Goal: Task Accomplishment & Management: Manage account settings

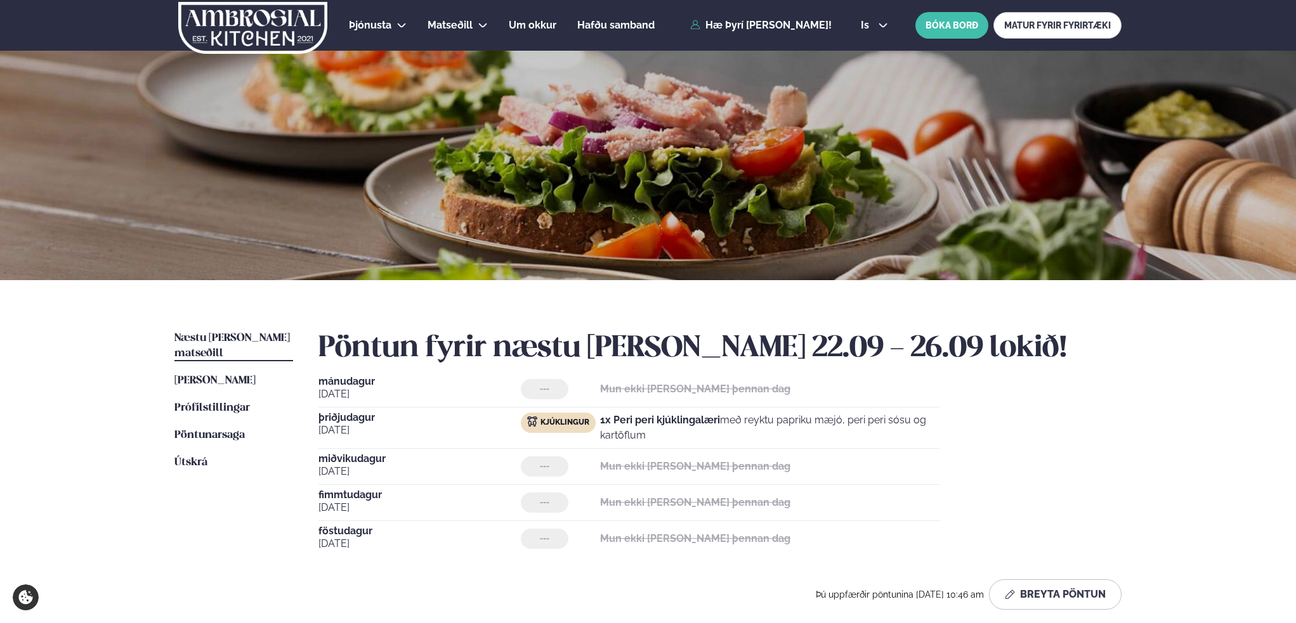
scroll to position [298, 0]
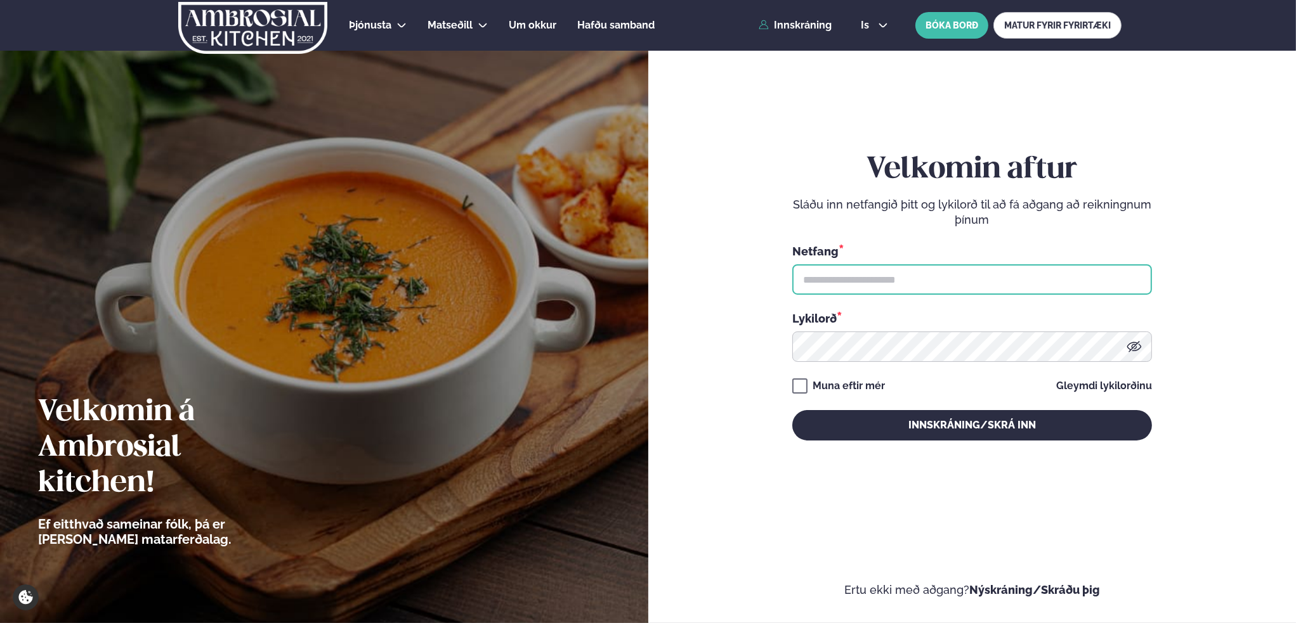
click at [873, 287] on input "text" at bounding box center [972, 279] width 360 height 30
type input "**********"
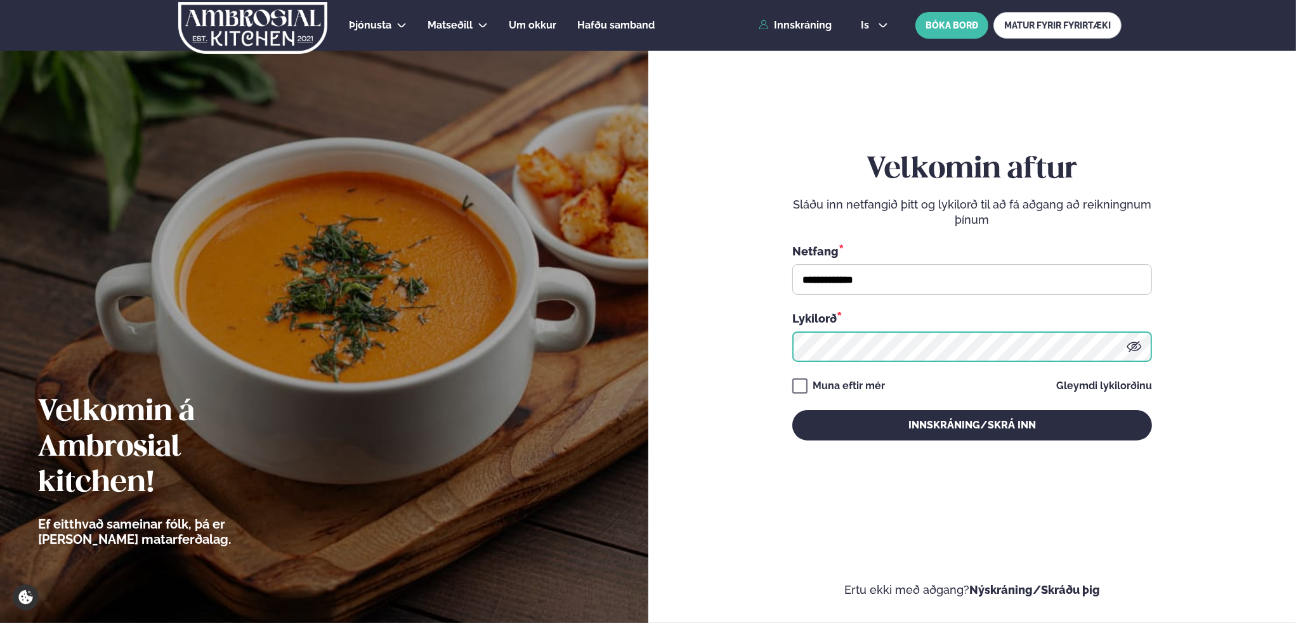
click at [792, 410] on button "Innskráning/Skrá inn" at bounding box center [972, 425] width 360 height 30
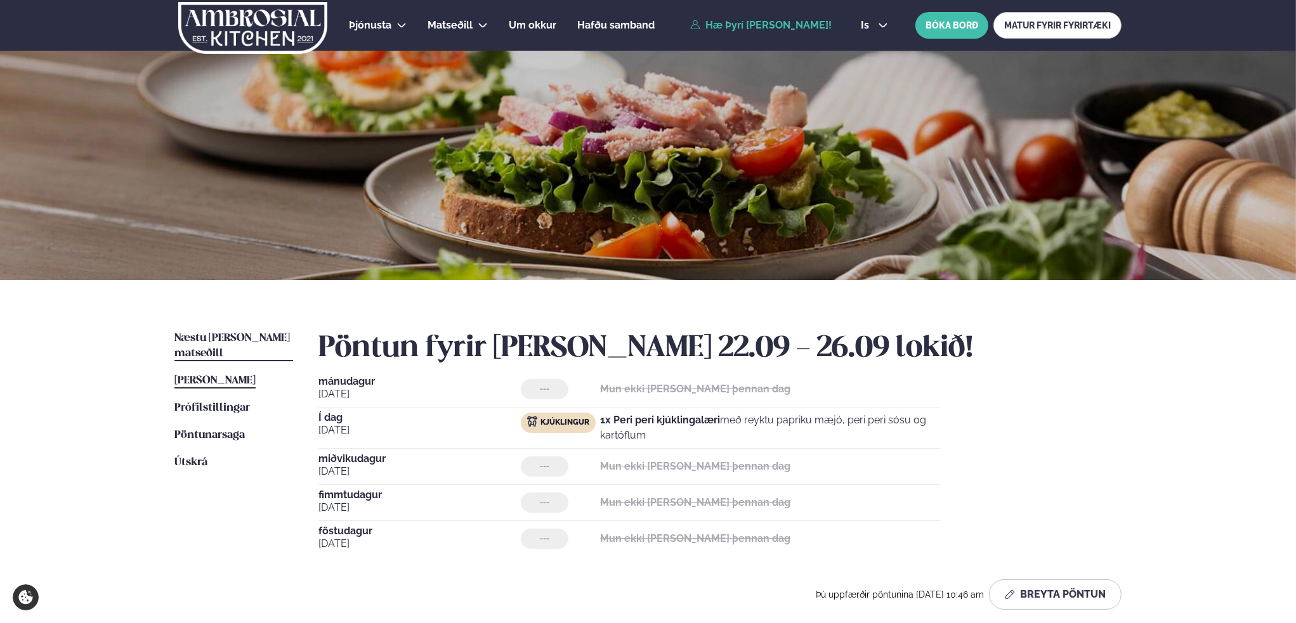
click at [233, 336] on span "Næstu [PERSON_NAME] matseðill" at bounding box center [231, 346] width 115 height 26
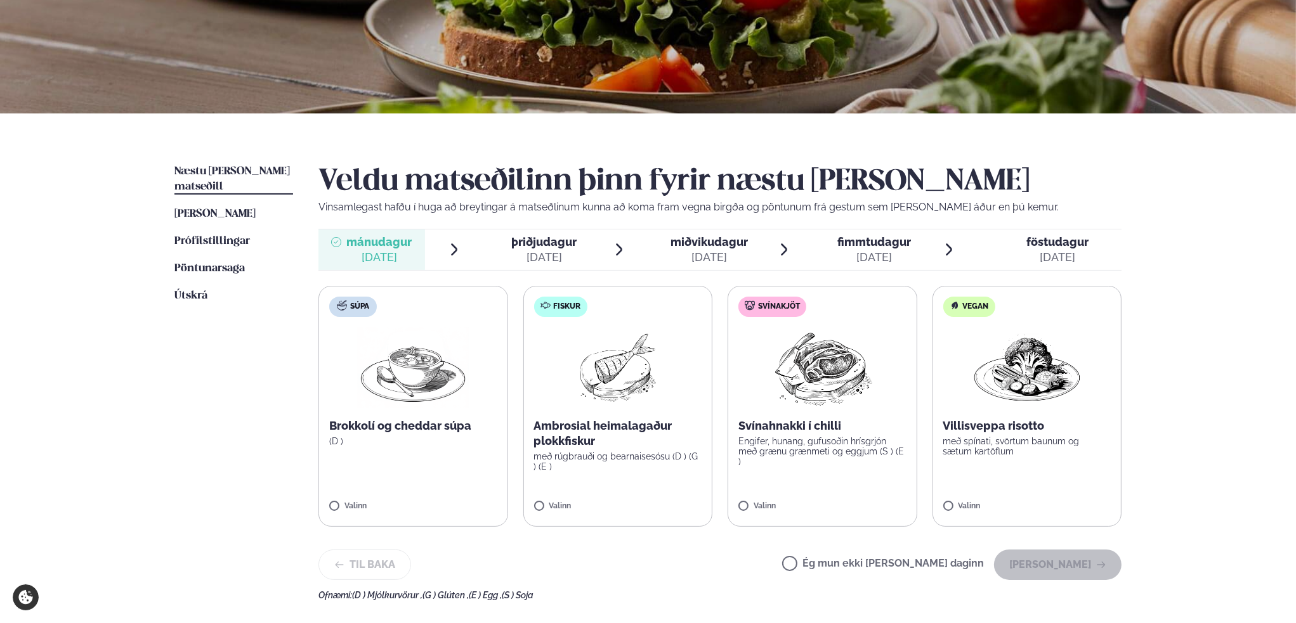
scroll to position [190, 0]
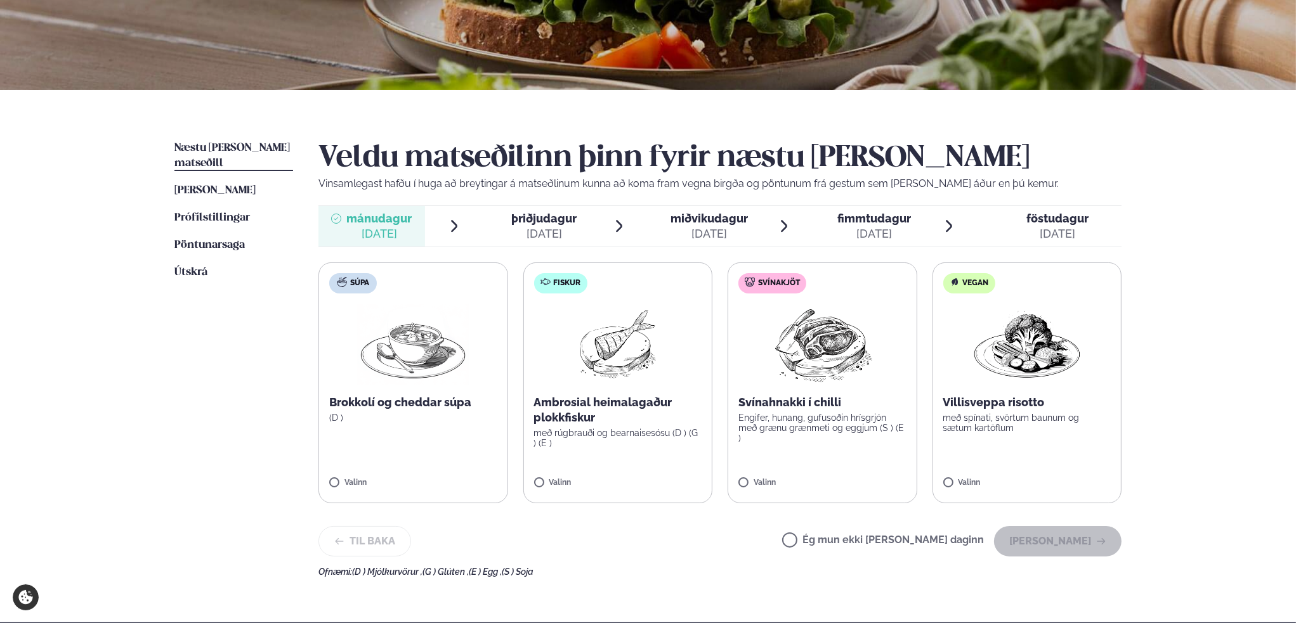
click at [831, 537] on label "Ég mun ekki borða þann daginn" at bounding box center [883, 541] width 202 height 13
click at [1053, 533] on button "Halda áfram" at bounding box center [1057, 541] width 127 height 30
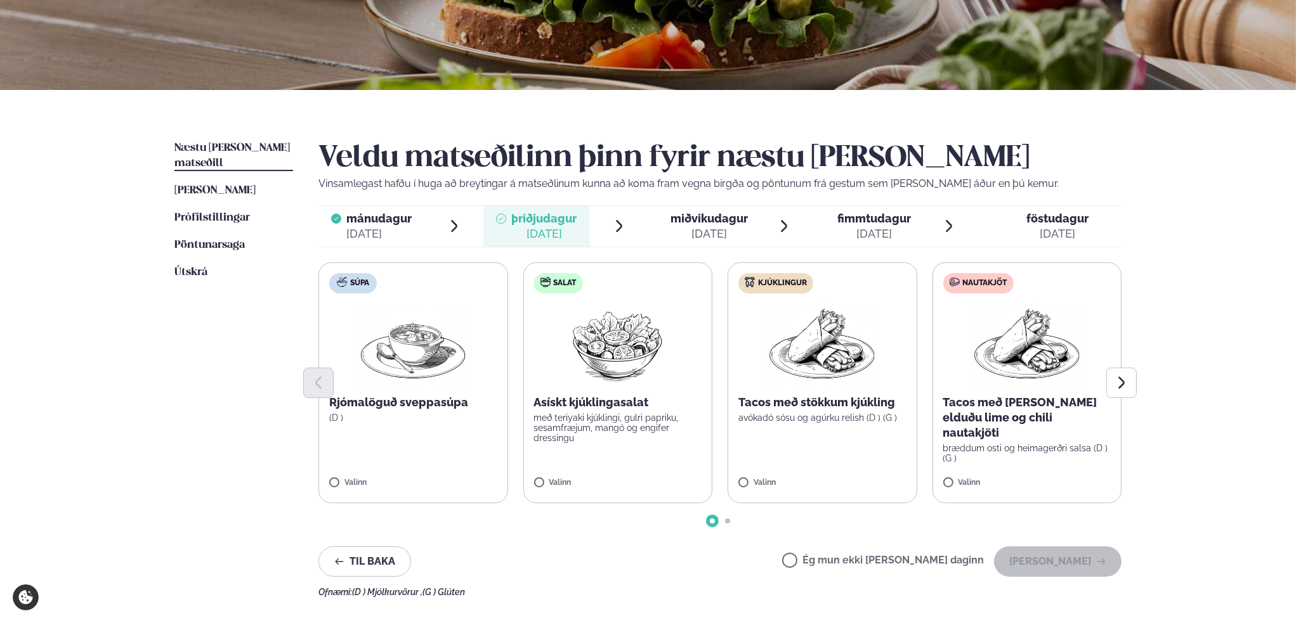
click at [526, 225] on div "þriðjudagur þri." at bounding box center [543, 218] width 65 height 15
click at [1039, 562] on button "Halda áfram" at bounding box center [1057, 562] width 127 height 30
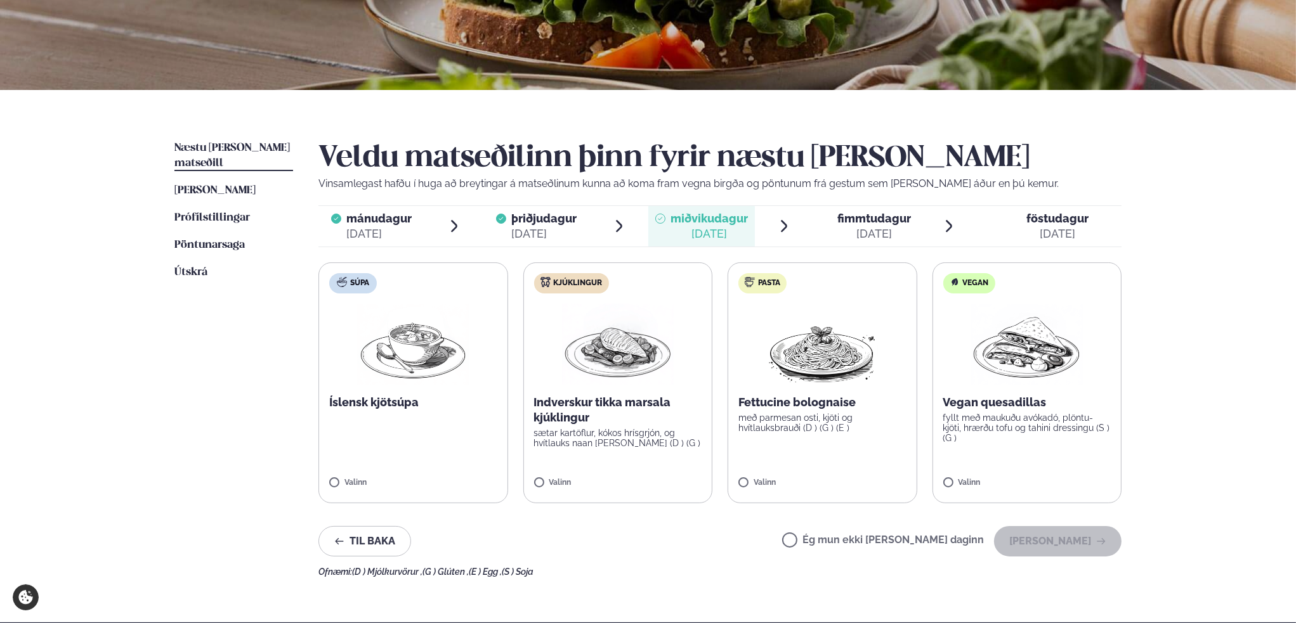
click at [833, 542] on label "Ég mun ekki borða þann daginn" at bounding box center [883, 541] width 202 height 13
click at [1058, 543] on button "Halda áfram" at bounding box center [1057, 541] width 127 height 30
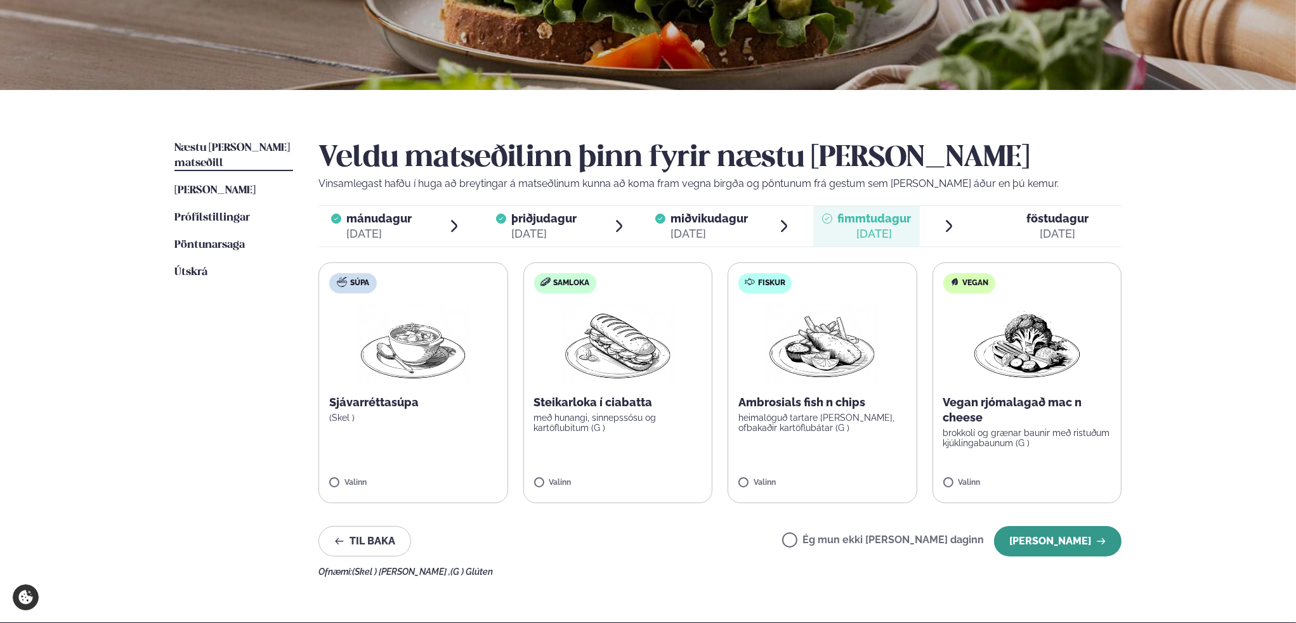
click at [1045, 537] on button "Halda áfram" at bounding box center [1057, 541] width 127 height 30
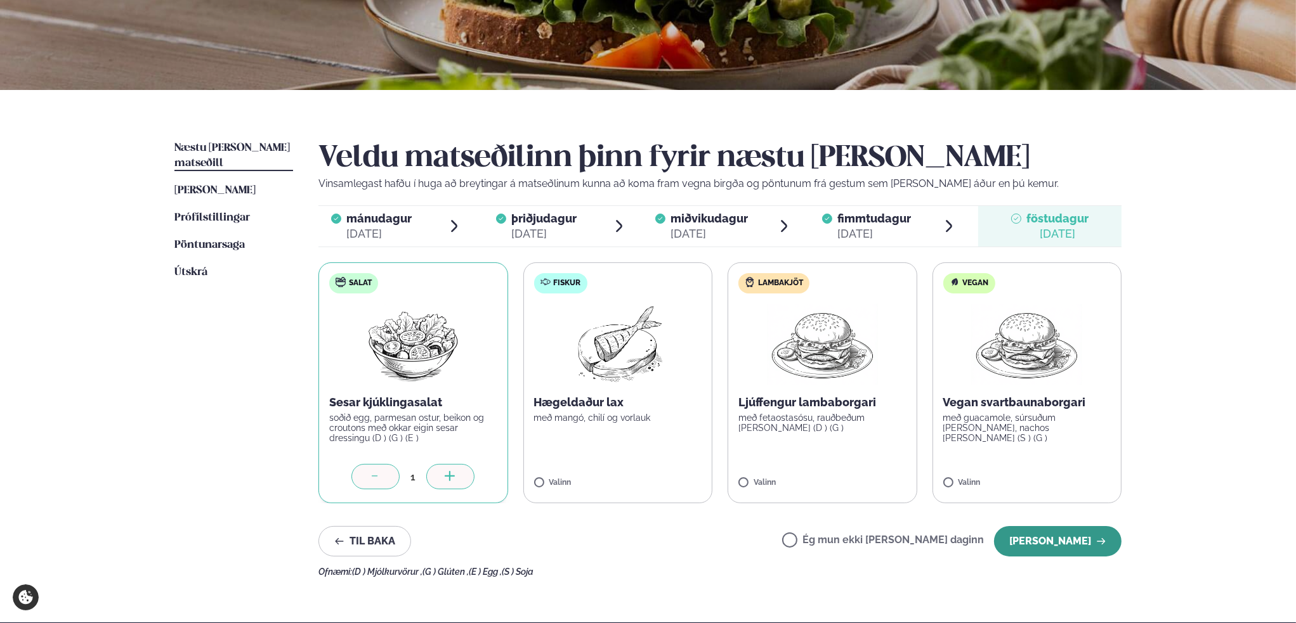
click at [1055, 544] on button "Halda áfram" at bounding box center [1057, 541] width 127 height 30
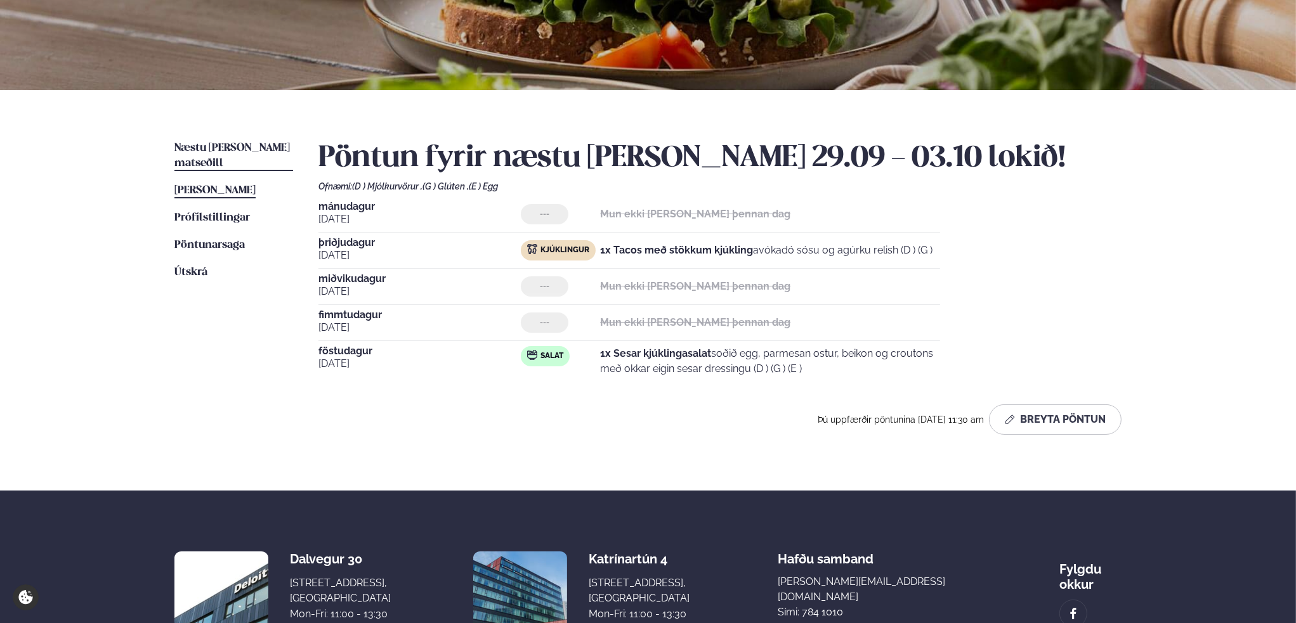
click at [224, 185] on span "[PERSON_NAME]" at bounding box center [214, 190] width 81 height 11
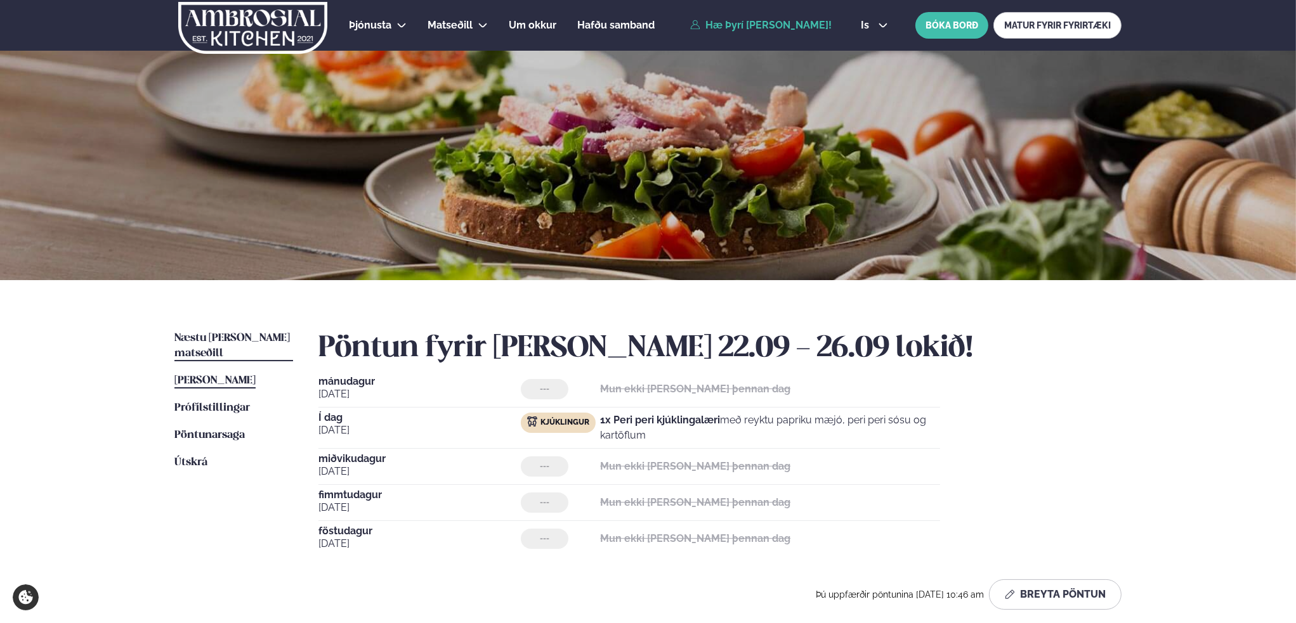
click at [235, 338] on span "Næstu [PERSON_NAME] matseðill" at bounding box center [231, 346] width 115 height 26
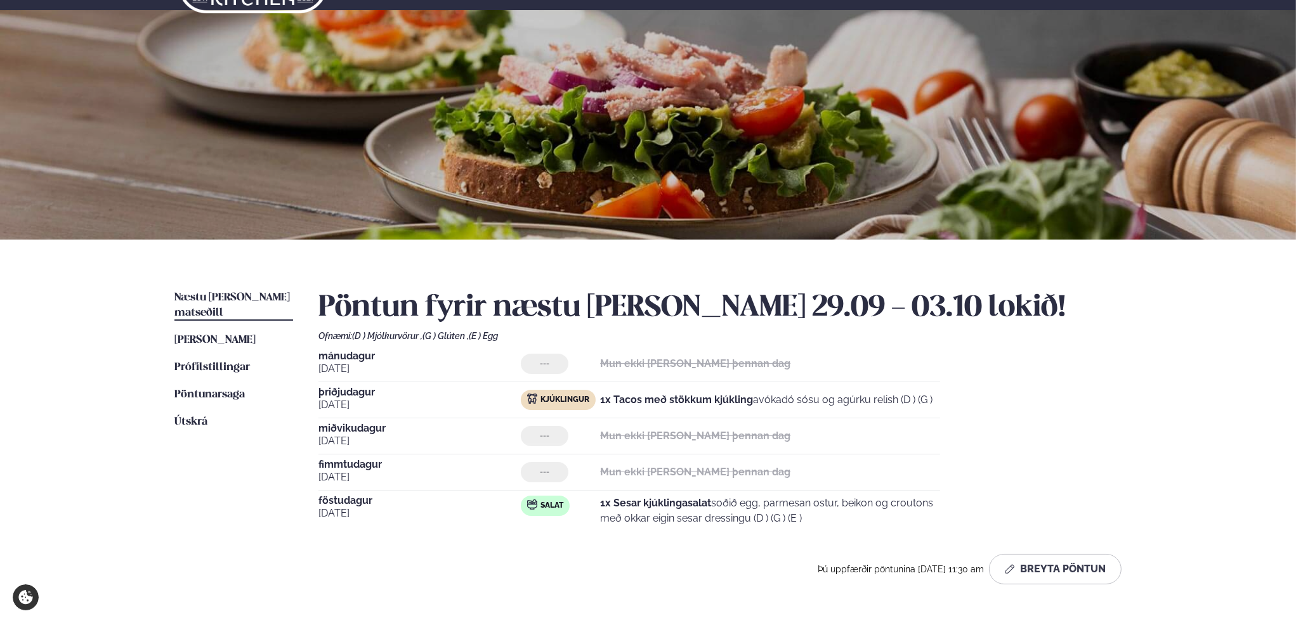
scroll to position [63, 0]
